Goal: Task Accomplishment & Management: Use online tool/utility

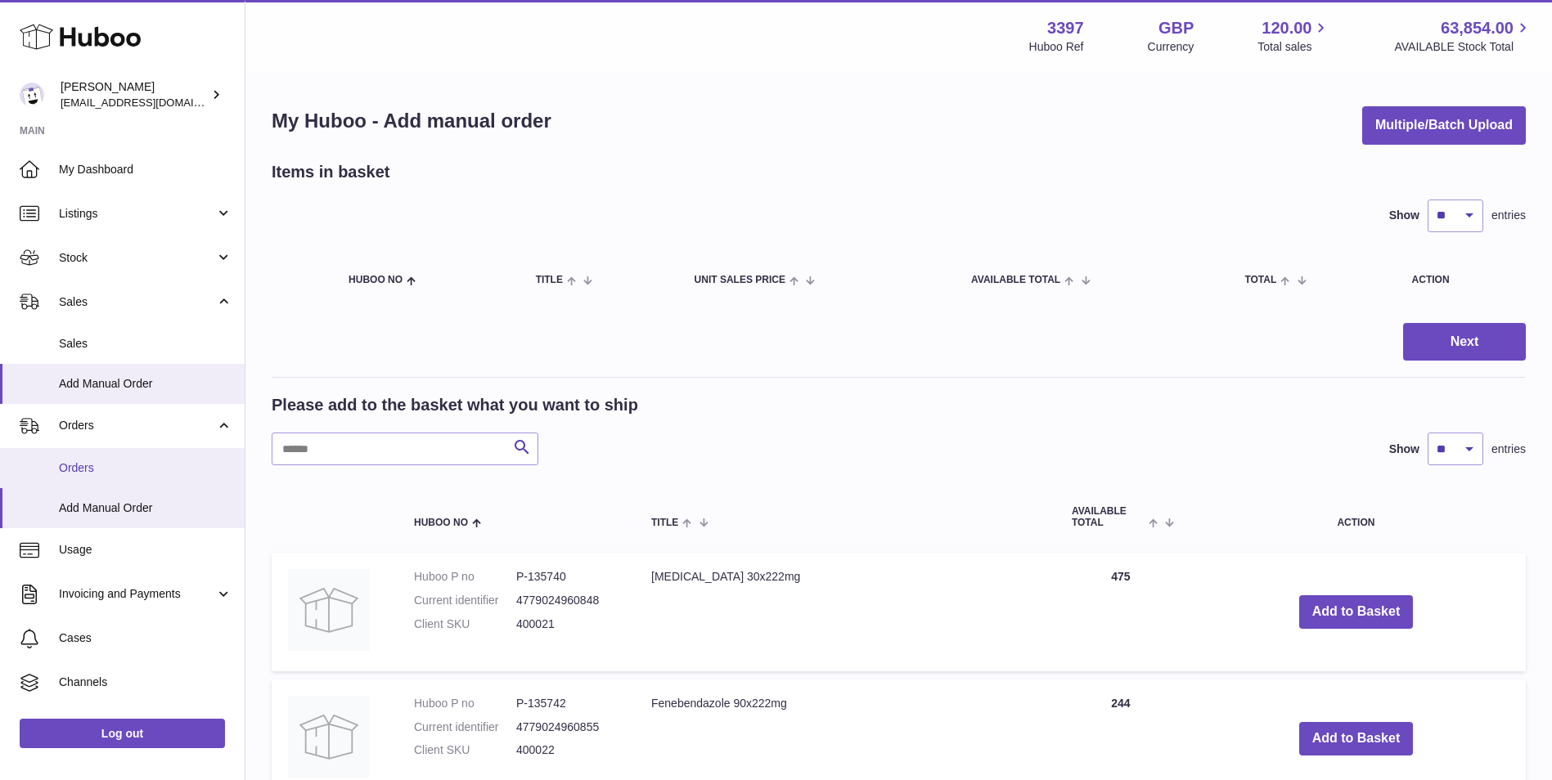
click at [74, 466] on span "Orders" at bounding box center [145, 469] width 173 height 16
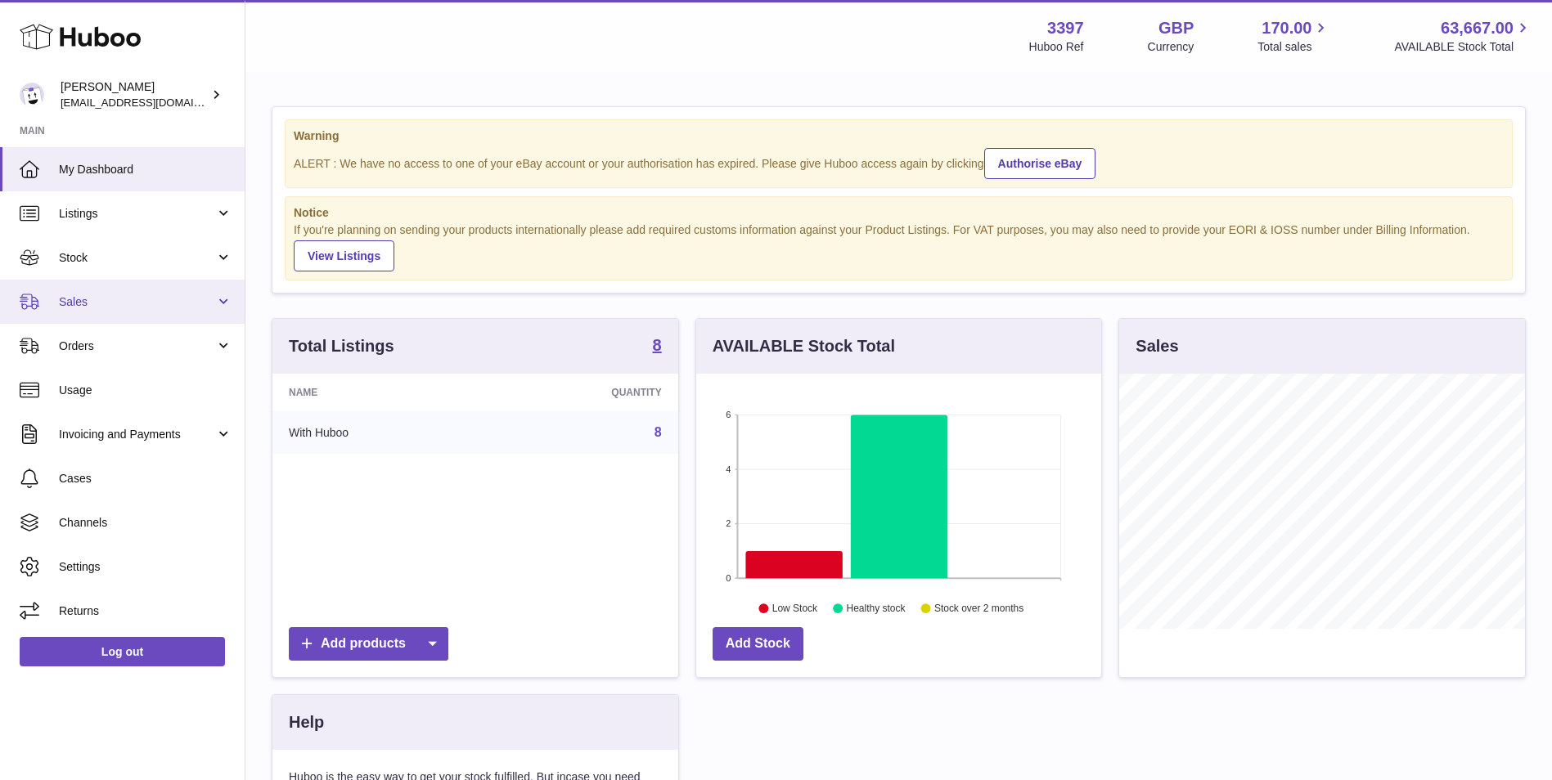
scroll to position [255, 405]
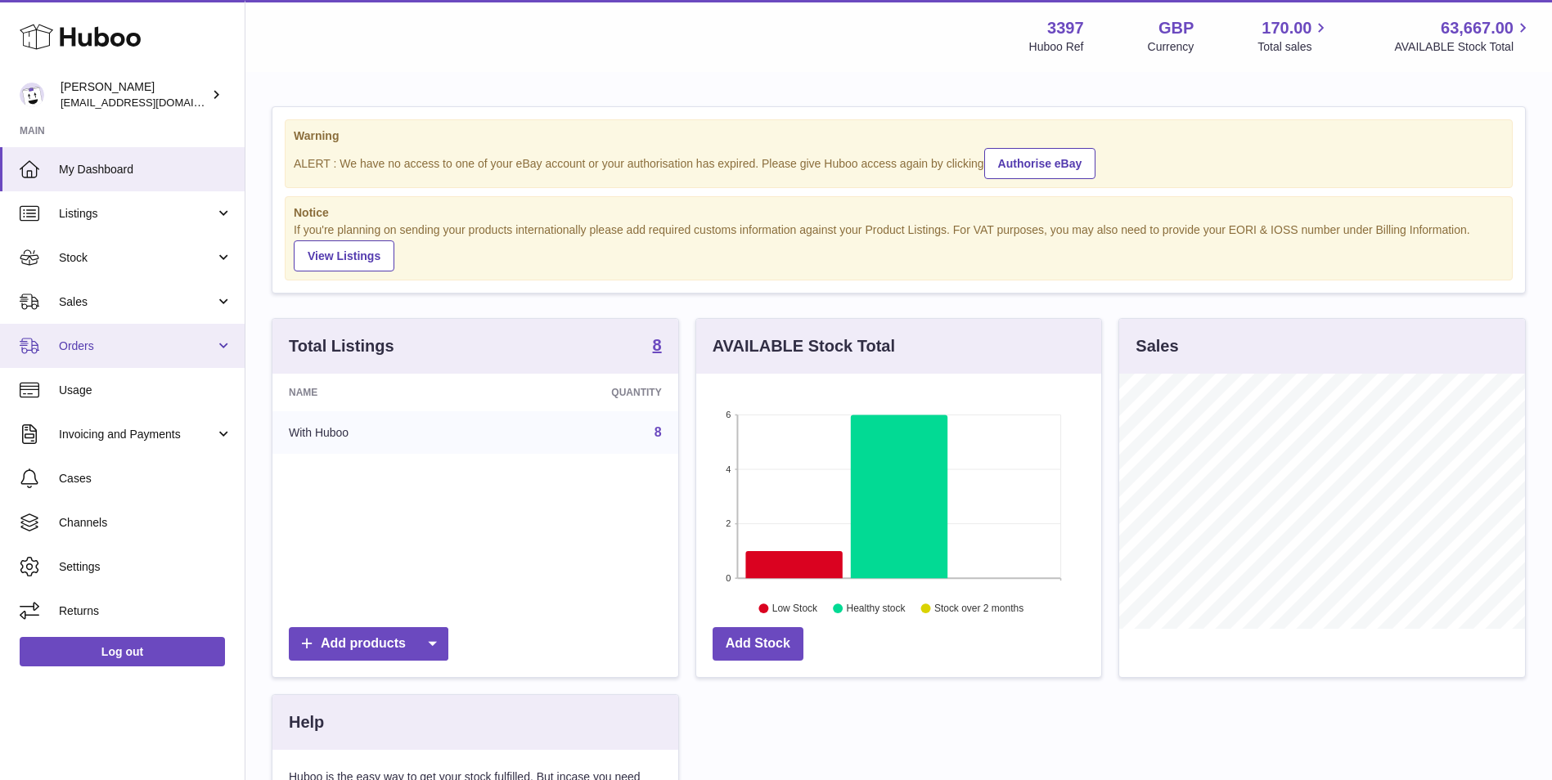
click at [74, 353] on span "Orders" at bounding box center [137, 347] width 156 height 16
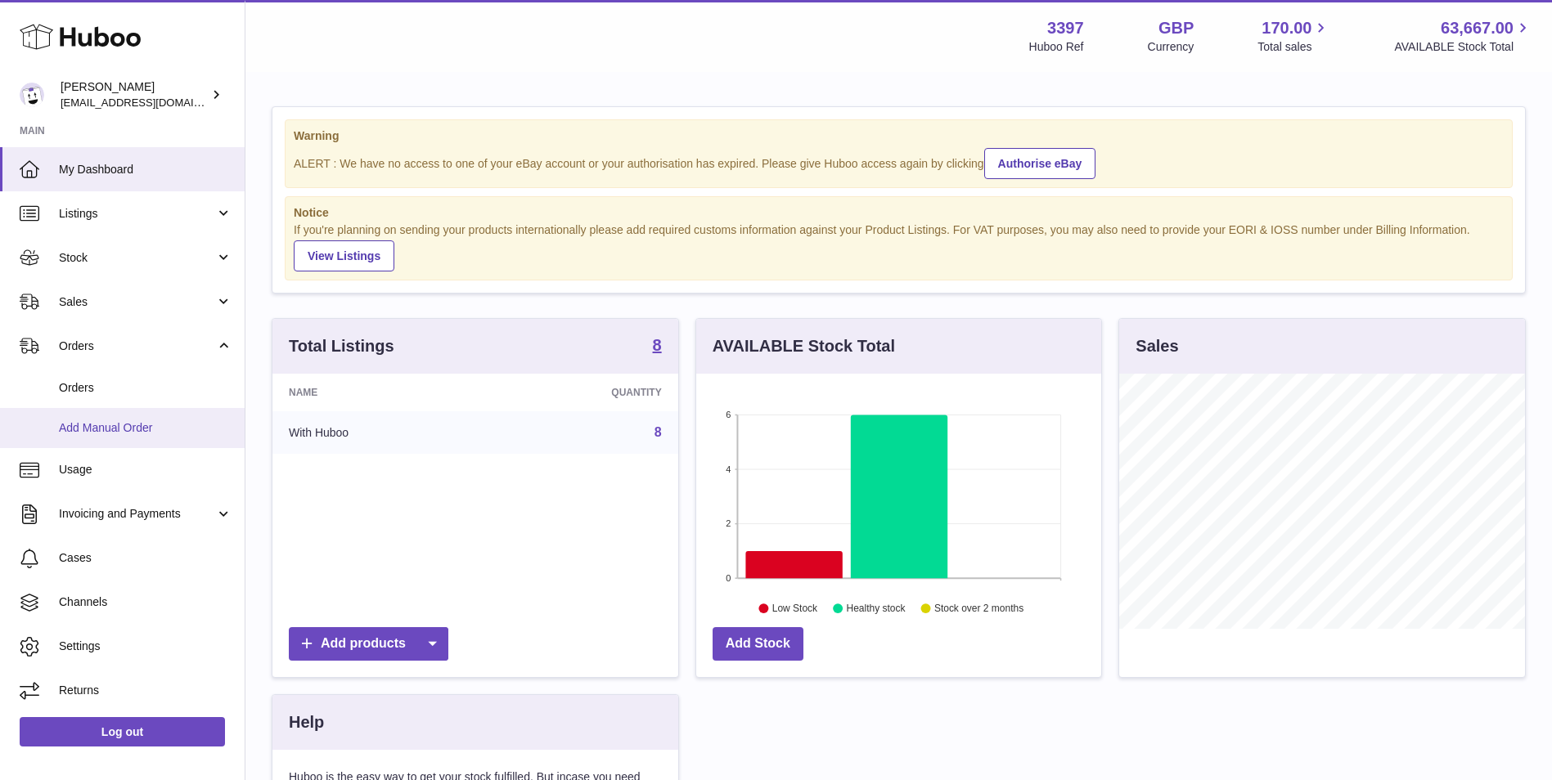
click at [83, 423] on span "Add Manual Order" at bounding box center [145, 428] width 173 height 16
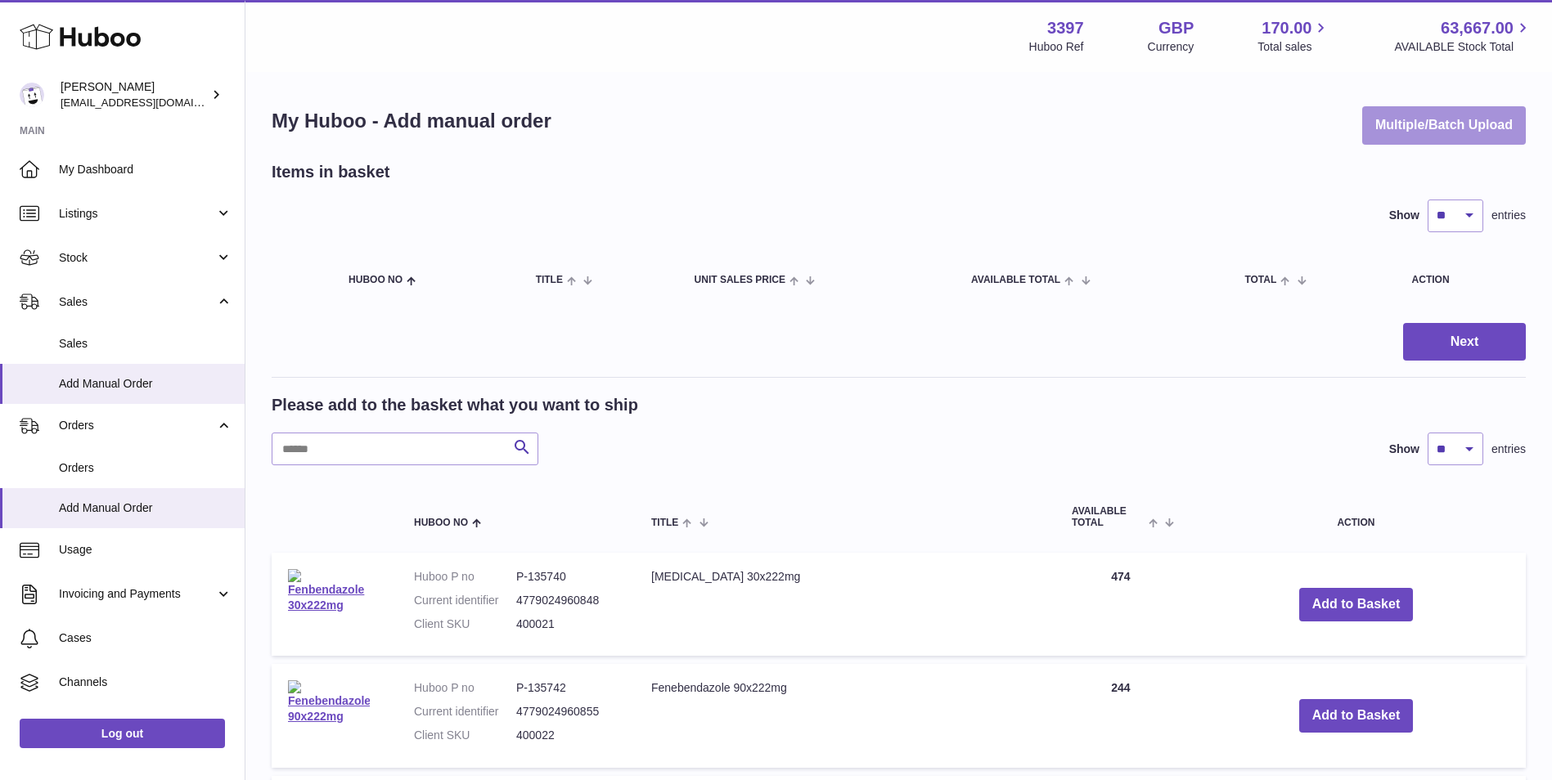
click at [1416, 124] on button "Multiple/Batch Upload" at bounding box center [1444, 125] width 164 height 38
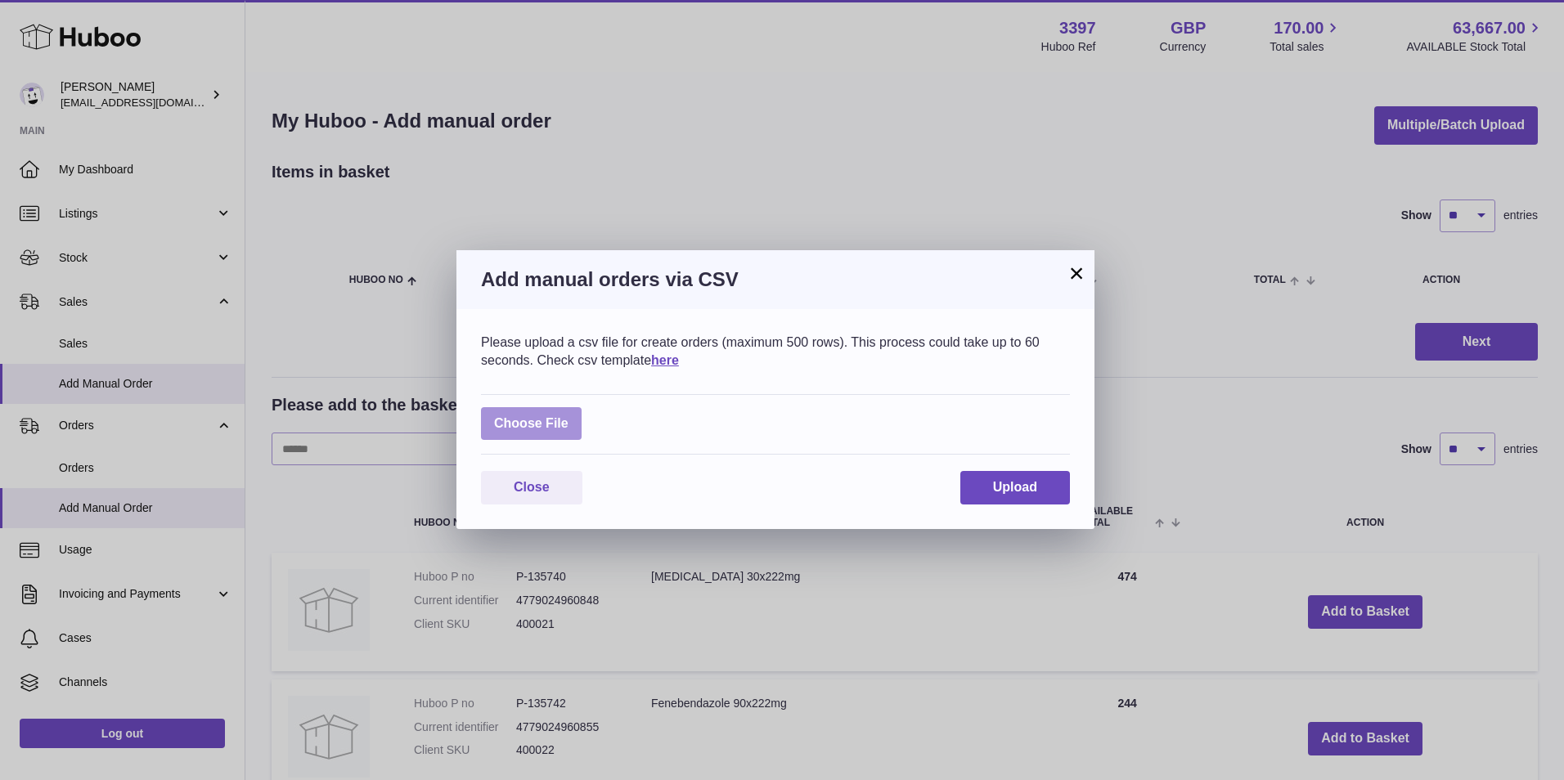
click at [528, 419] on label at bounding box center [531, 424] width 101 height 34
click at [569, 416] on input "file" at bounding box center [569, 416] width 1 height 1
type input "**********"
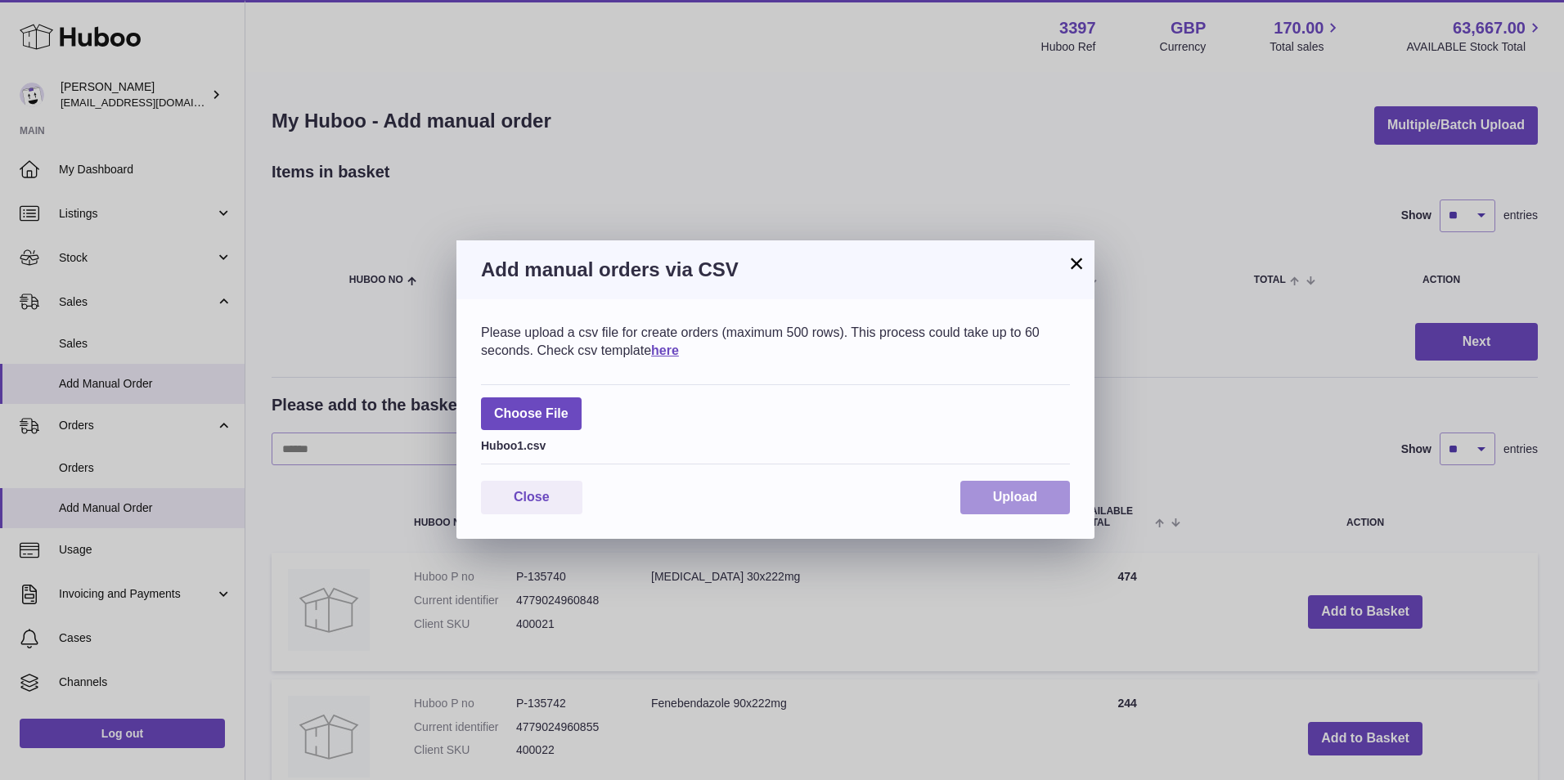
drag, startPoint x: 1013, startPoint y: 492, endPoint x: 1062, endPoint y: 499, distance: 49.5
click at [1014, 492] on span "Upload" at bounding box center [1015, 497] width 44 height 14
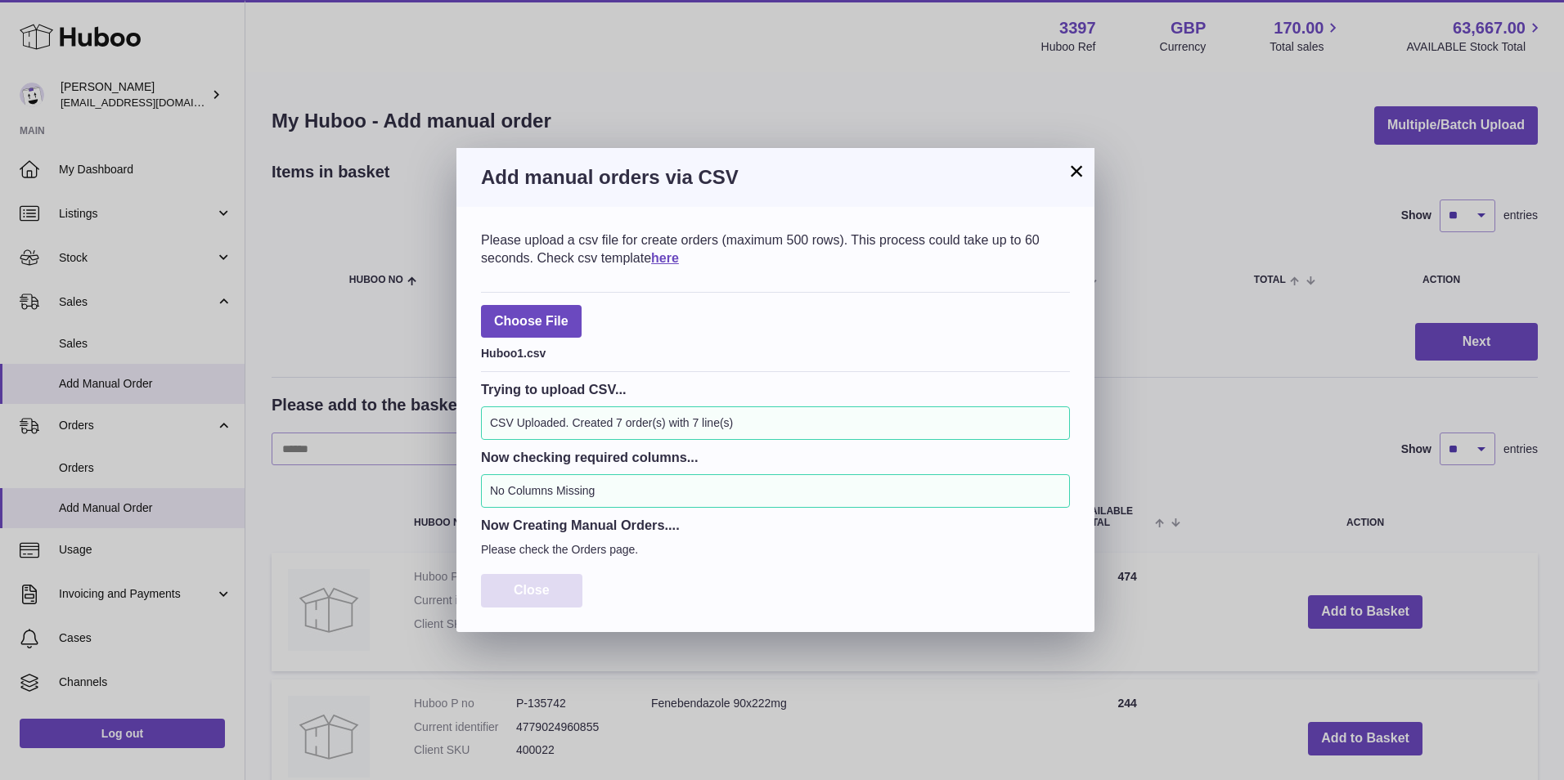
click at [498, 593] on button "Close" at bounding box center [531, 591] width 101 height 34
